Goal: Information Seeking & Learning: Check status

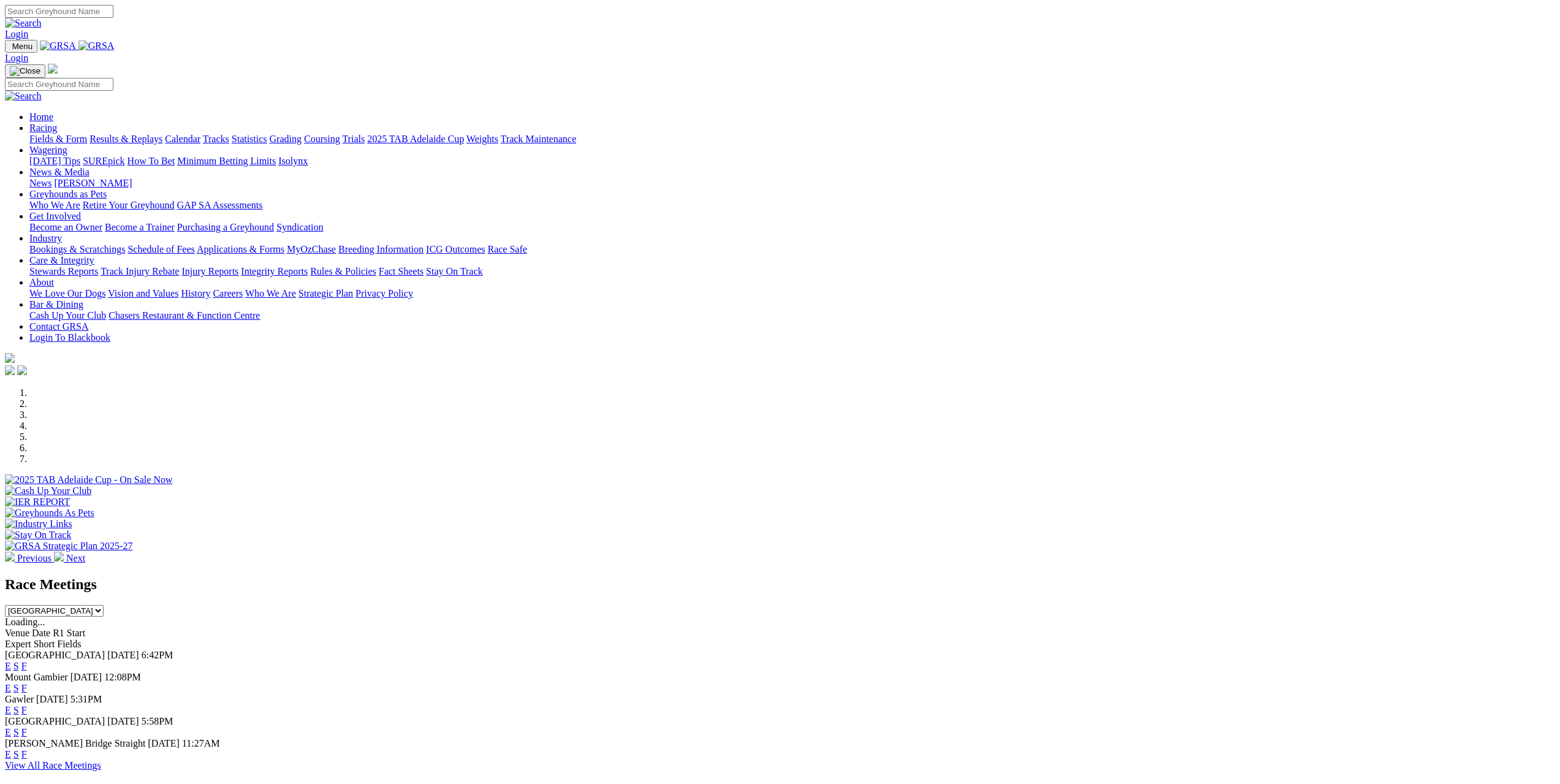
click at [162, 133] on link "Results & Replays" at bounding box center [126, 139] width 73 height 10
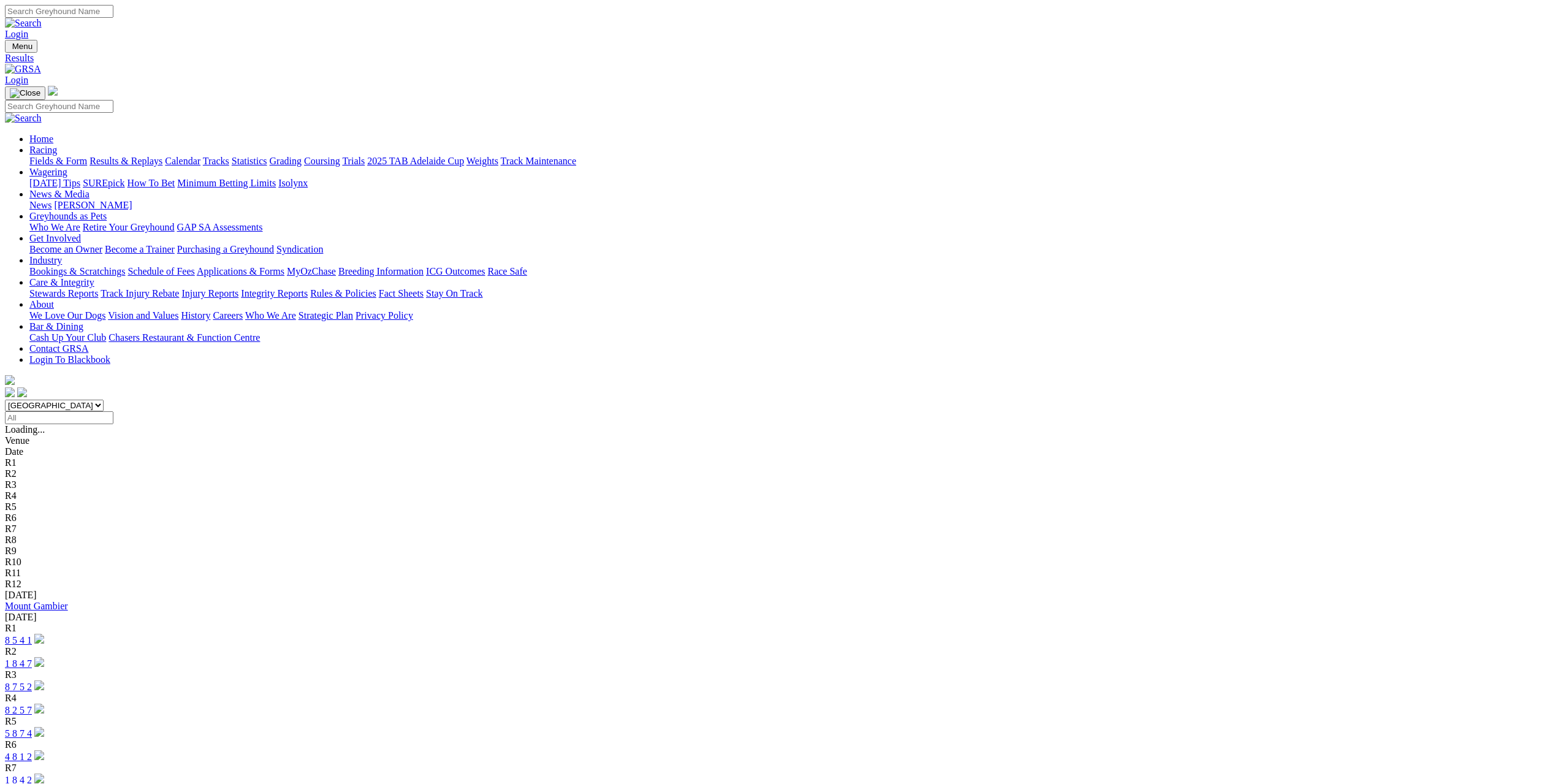
click at [104, 399] on select "South Australia New South Wales Northern Territory Queensland Tasmania Victoria…" at bounding box center [55, 405] width 99 height 11
select select "NSW"
click at [104, 399] on select "South Australia New South Wales Northern Territory Queensland Tasmania Victoria…" at bounding box center [55, 405] width 99 height 11
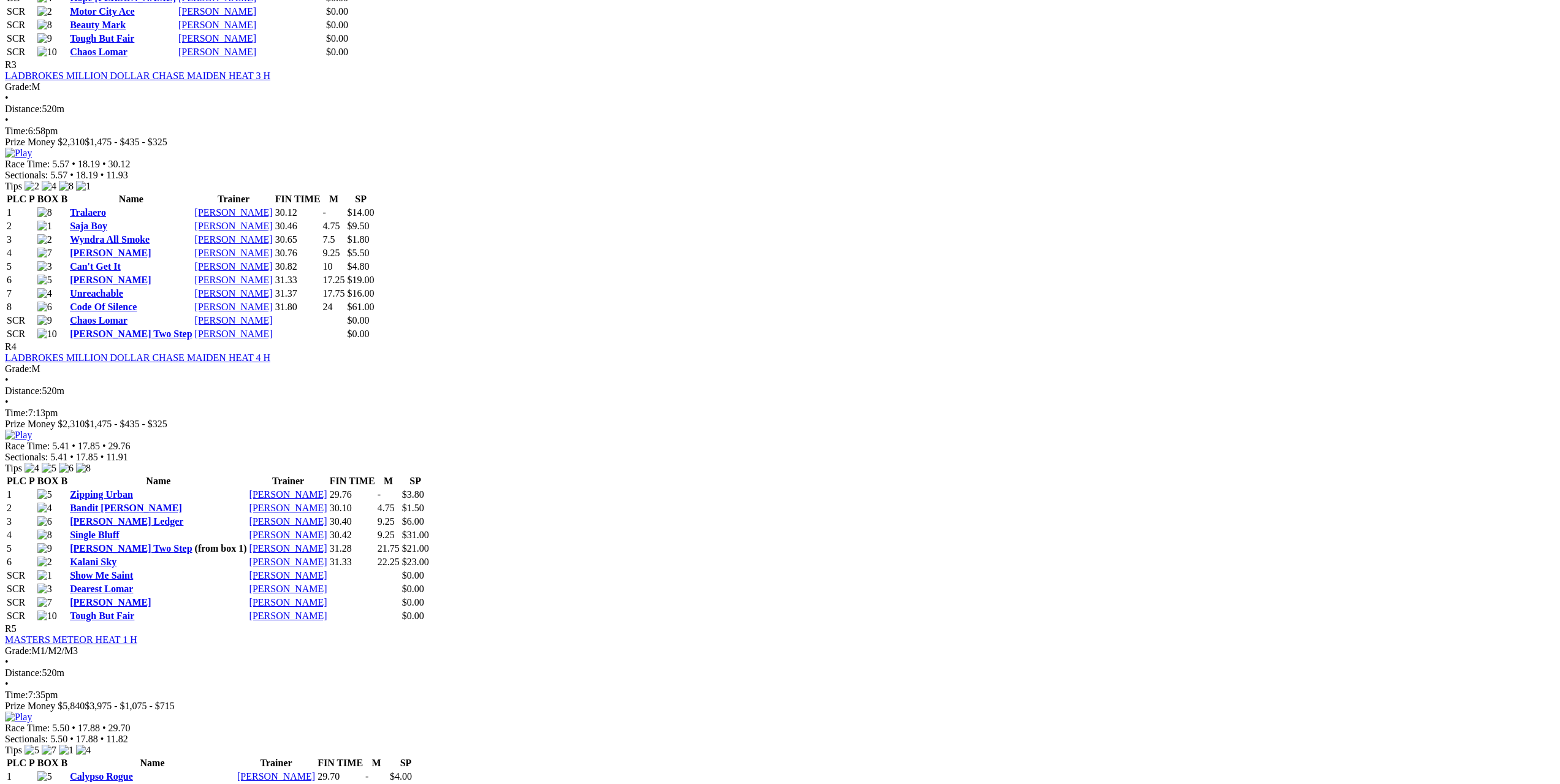
scroll to position [1103, 0]
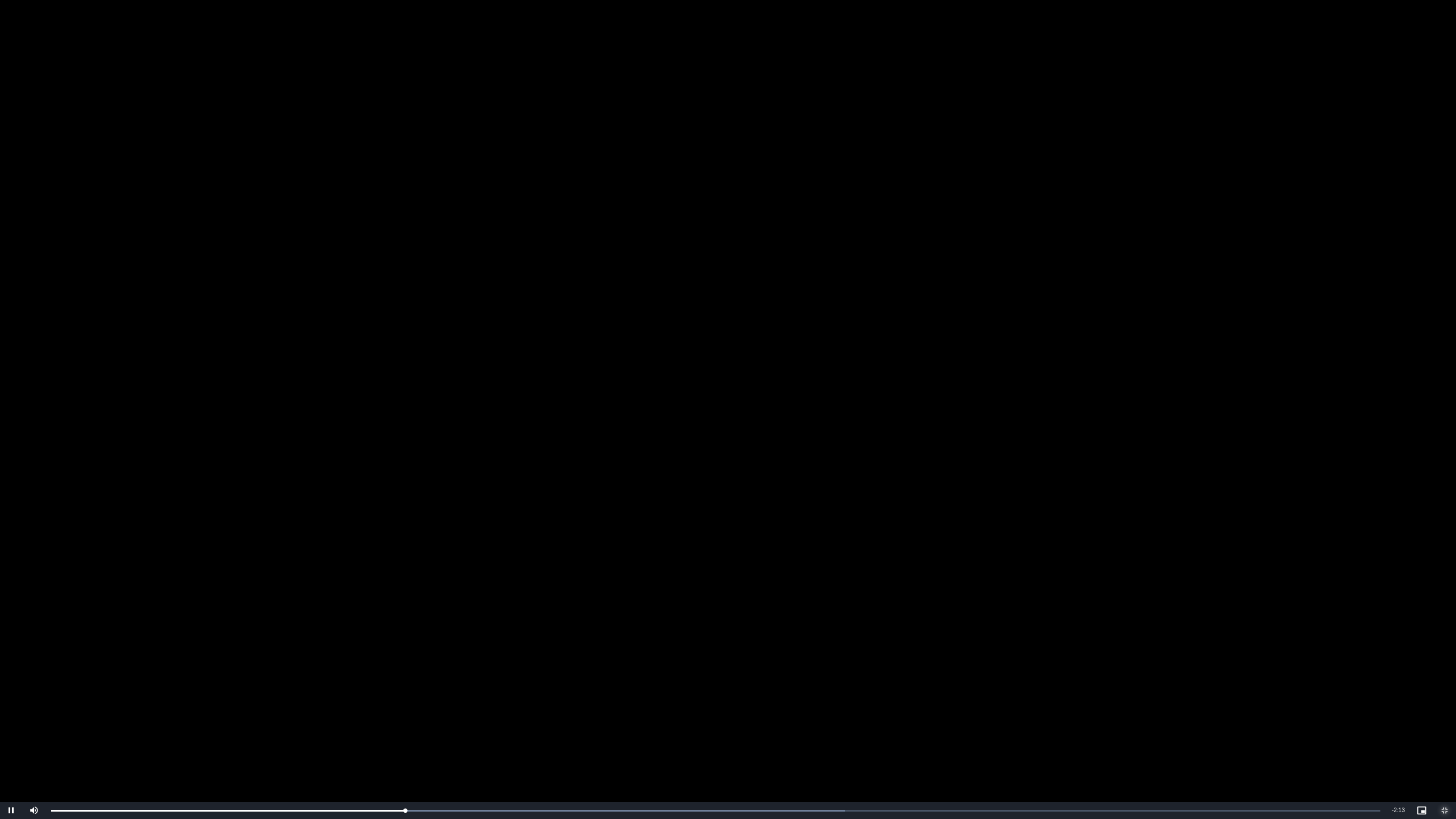
click at [1445, 727] on span "Video Player" at bounding box center [1445, 810] width 23 height 0
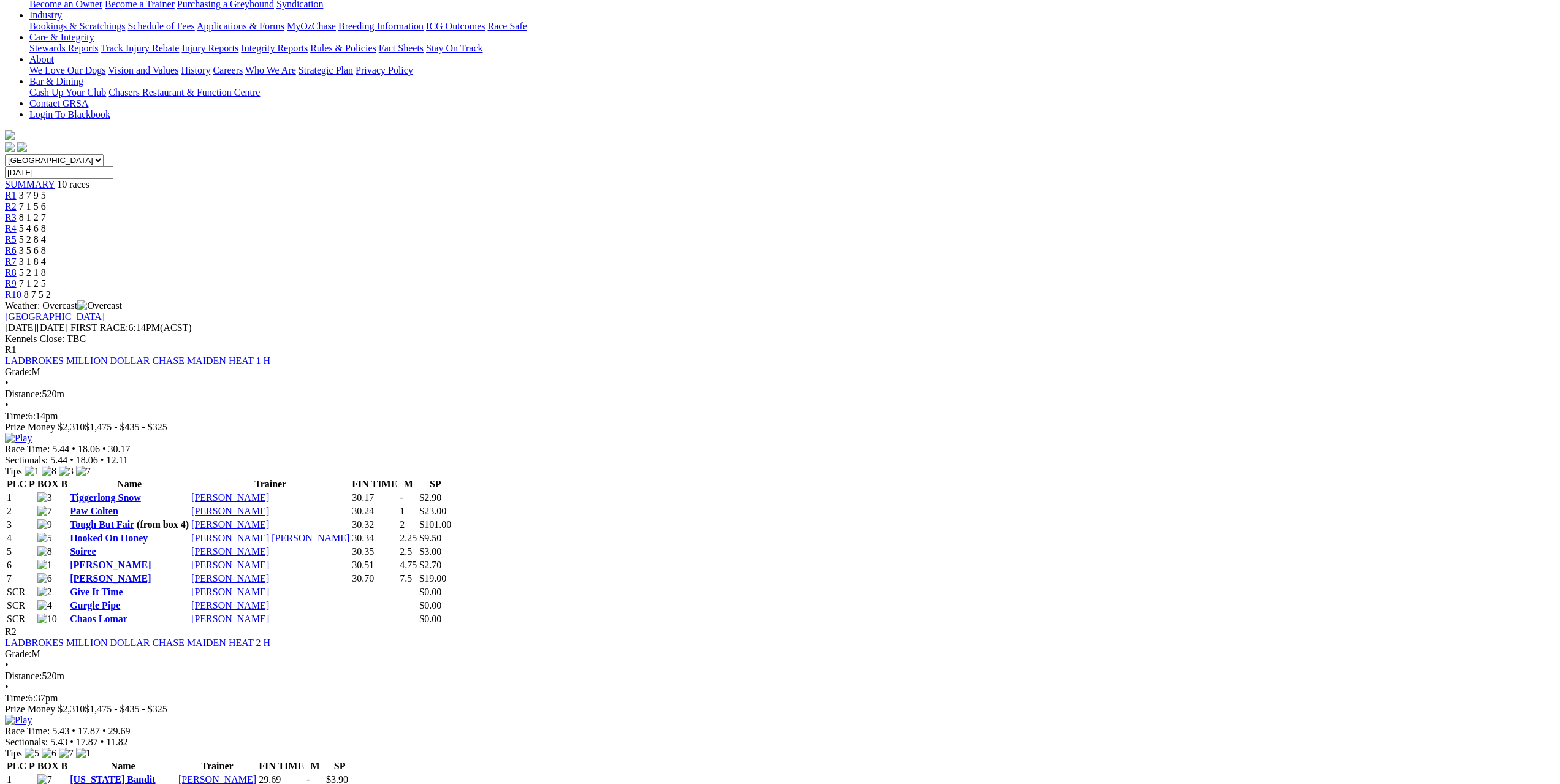
scroll to position [0, 0]
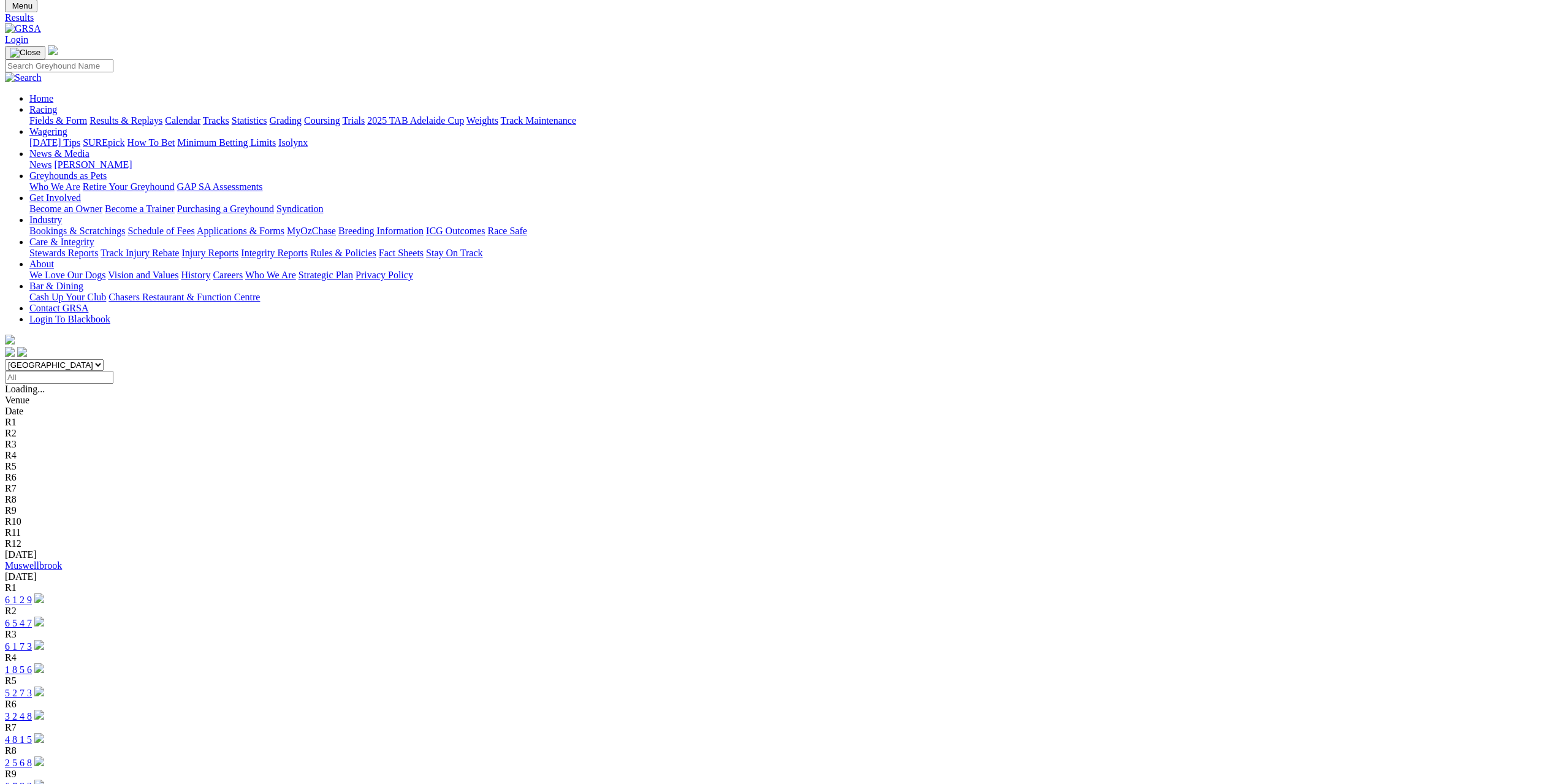
scroll to position [26, 0]
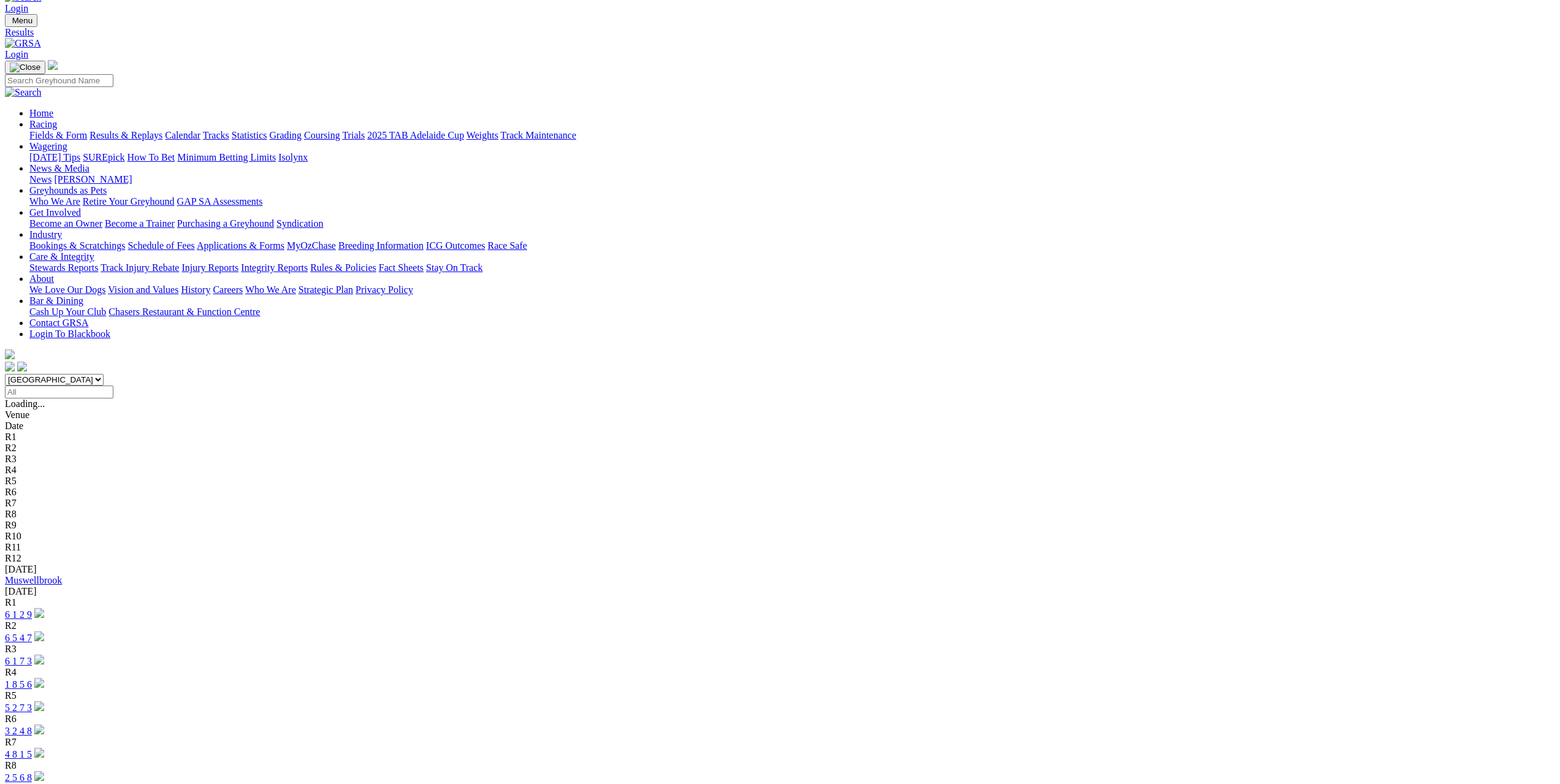
click at [104, 374] on select "South Australia New South Wales Northern Territory Queensland Tasmania Victoria…" at bounding box center [55, 379] width 99 height 11
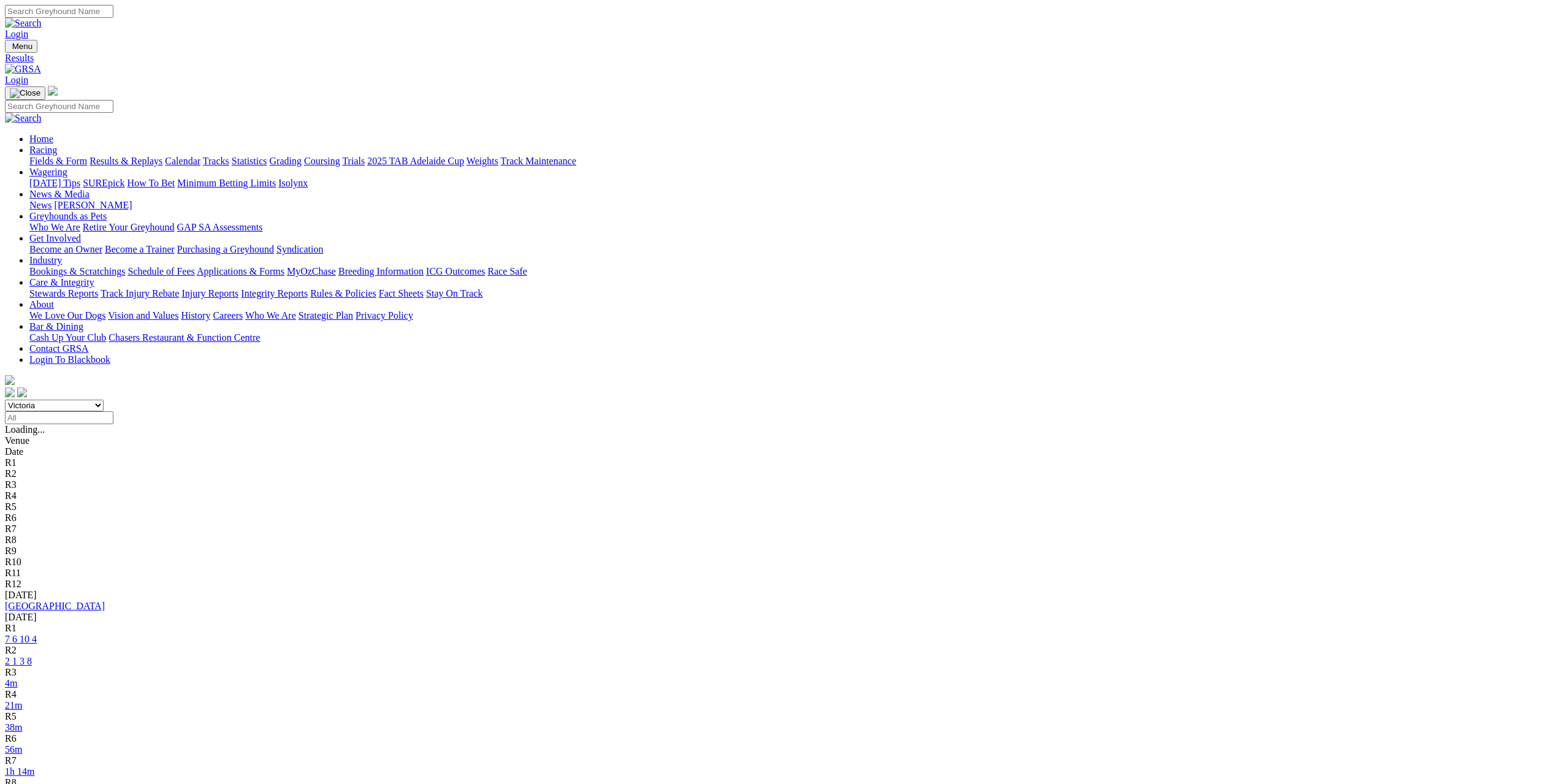
click at [104, 399] on select "South Australia New South Wales Northern Territory Queensland Tasmania Victoria…" at bounding box center [55, 405] width 99 height 11
select select "WA"
click at [104, 399] on select "South Australia New South Wales Northern Territory Queensland Tasmania Victoria…" at bounding box center [55, 405] width 99 height 11
click at [45, 600] on link "Mandurah" at bounding box center [25, 606] width 41 height 10
